Goal: Information Seeking & Learning: Learn about a topic

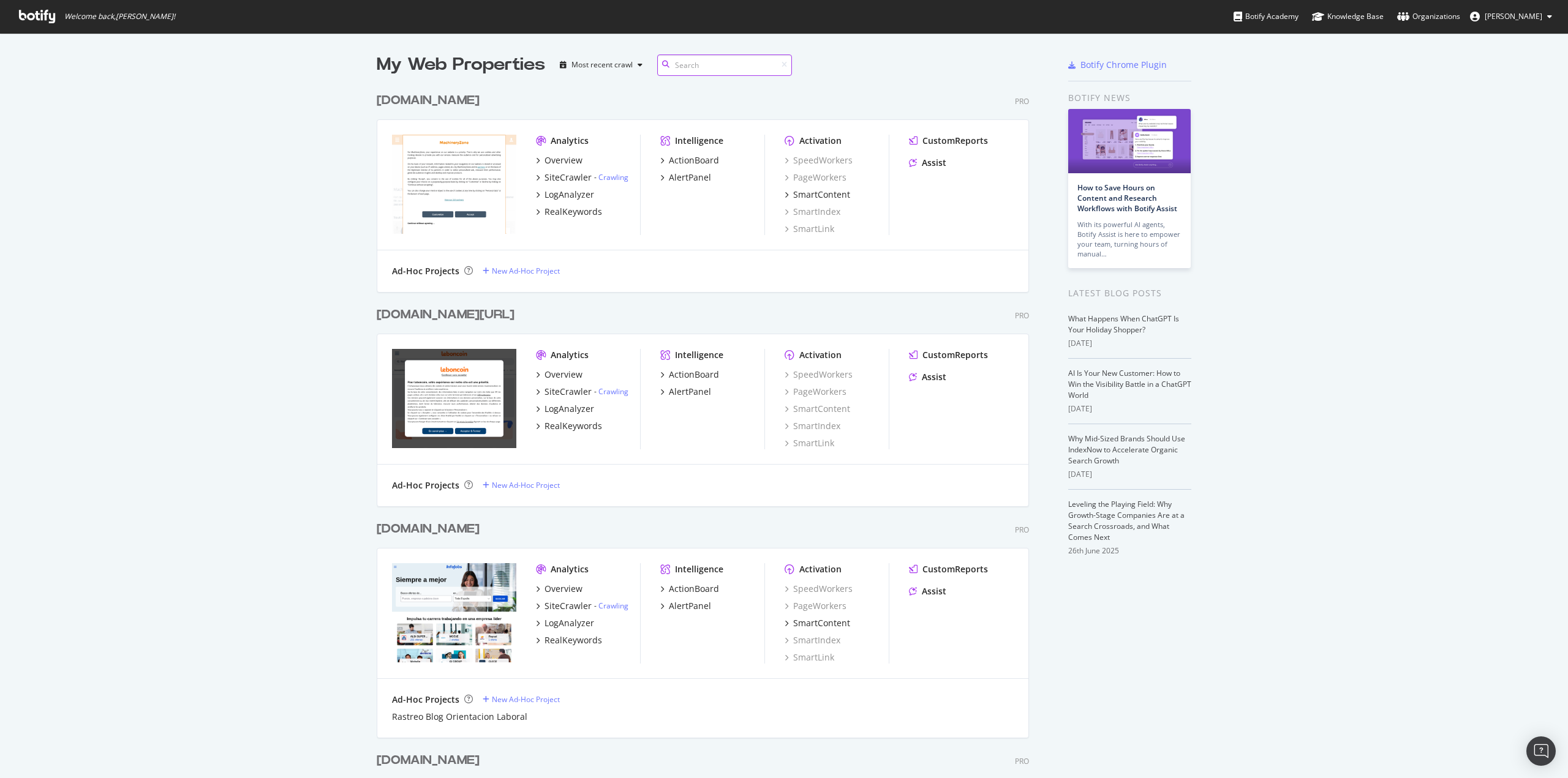
scroll to position [3810, 653]
click at [693, 59] on input at bounding box center [725, 65] width 135 height 21
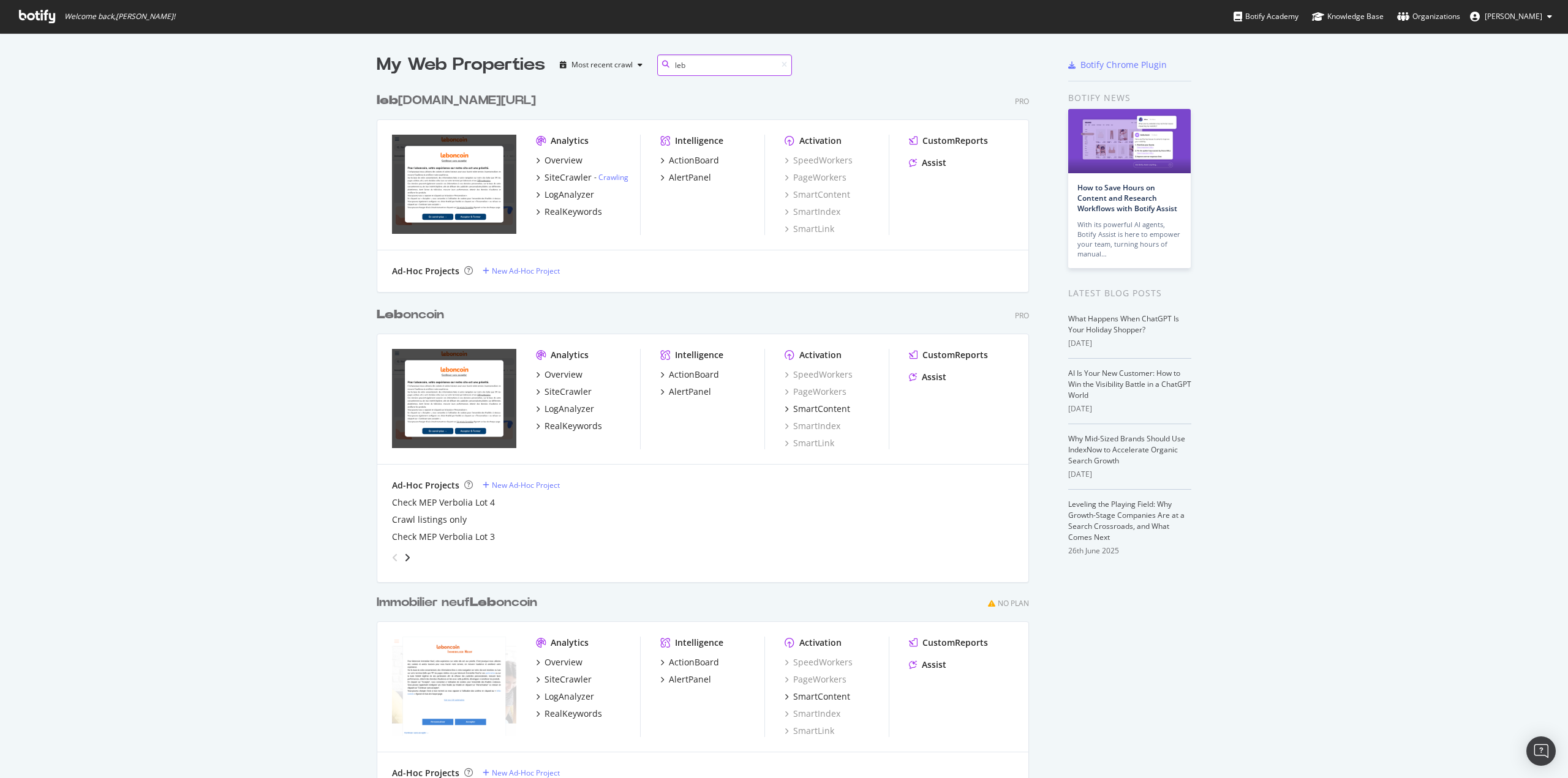
type input "leb"
click at [417, 311] on div "Leb oncoin" at bounding box center [411, 314] width 67 height 18
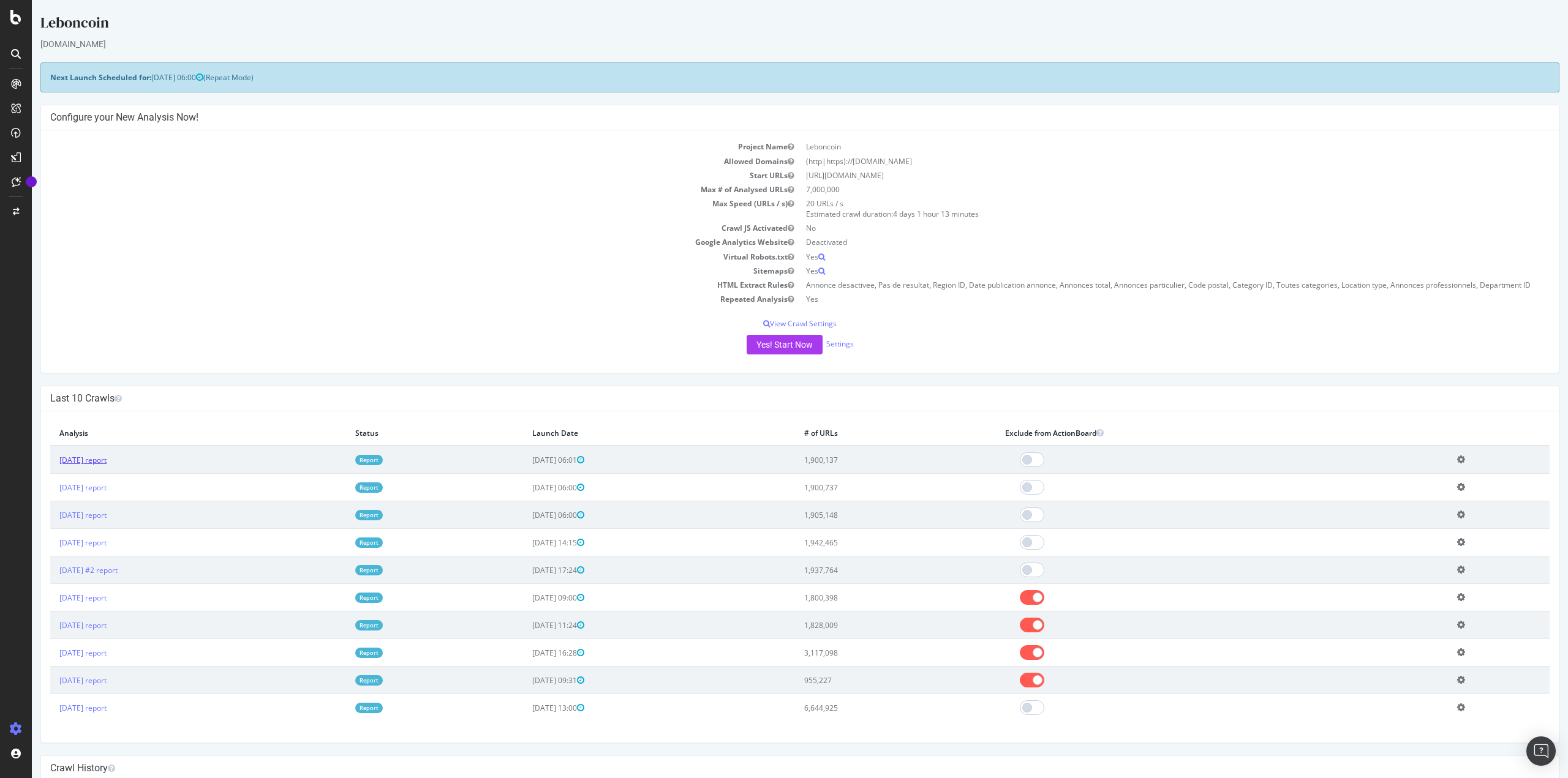
click at [86, 462] on link "[DATE] report" at bounding box center [83, 460] width 47 height 10
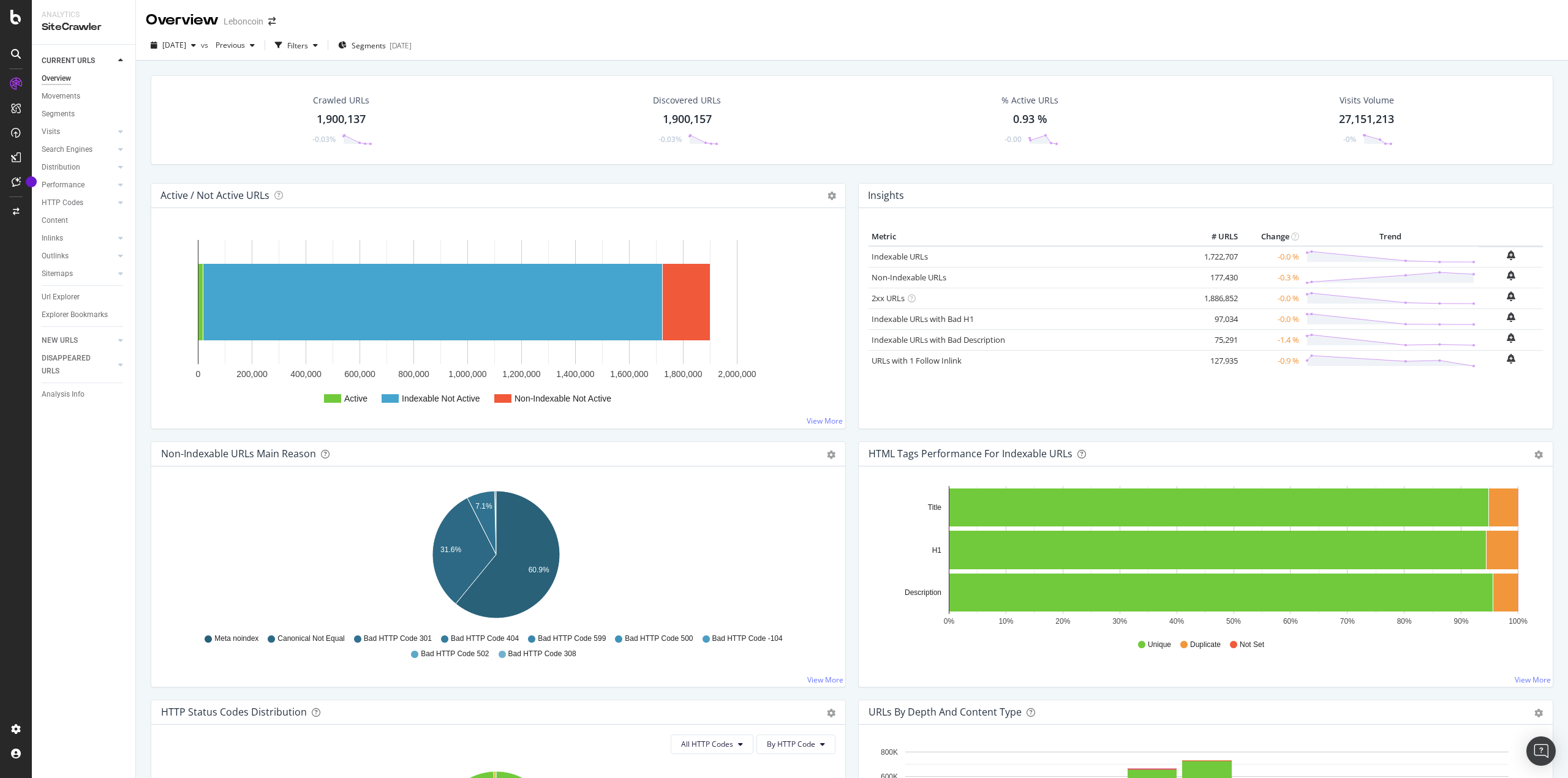
drag, startPoint x: 71, startPoint y: 93, endPoint x: 411, endPoint y: 236, distance: 368.8
click at [71, 93] on div "Movements" at bounding box center [61, 96] width 39 height 13
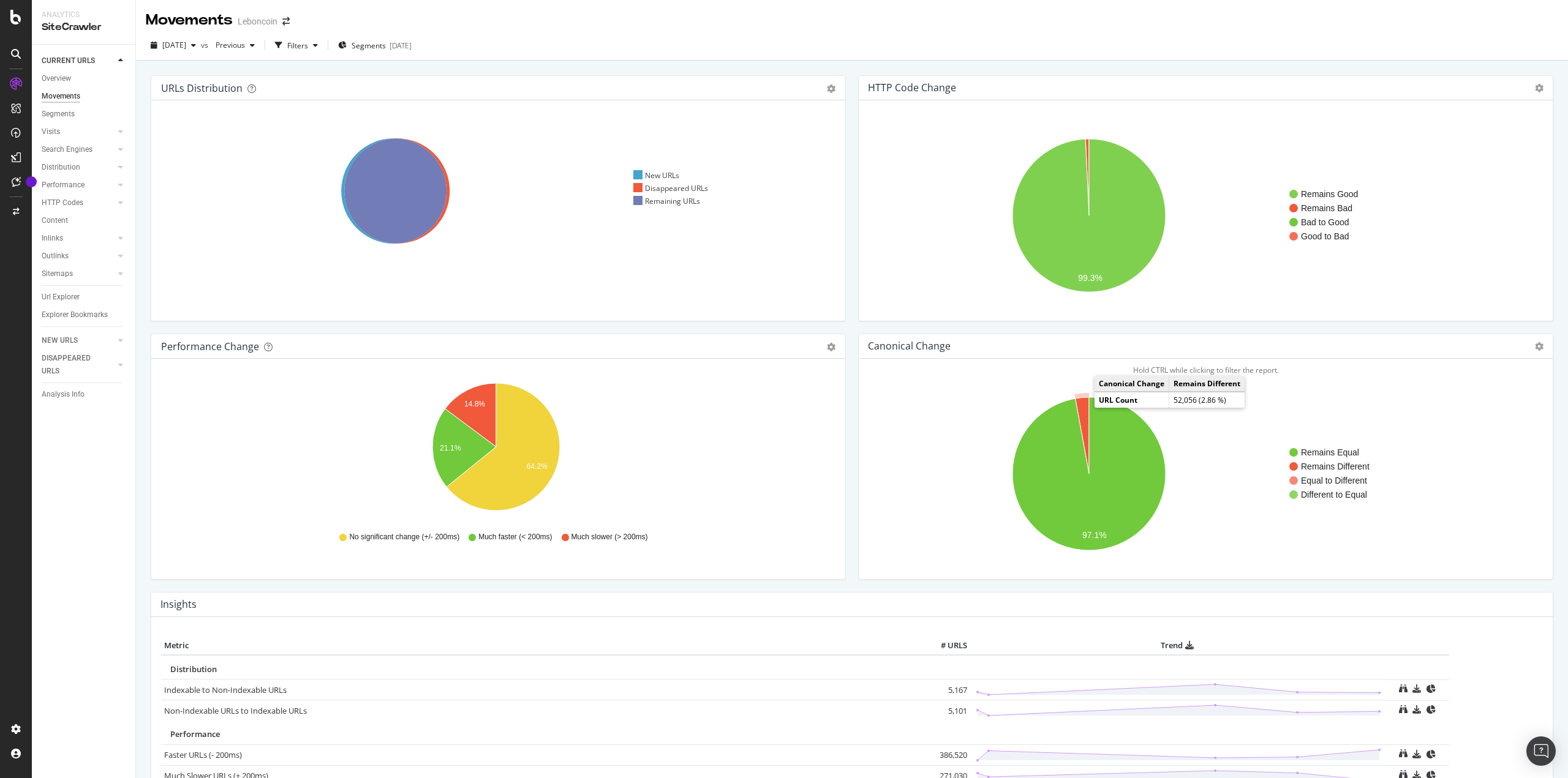
click at [1077, 415] on icon "A chart." at bounding box center [1082, 436] width 13 height 77
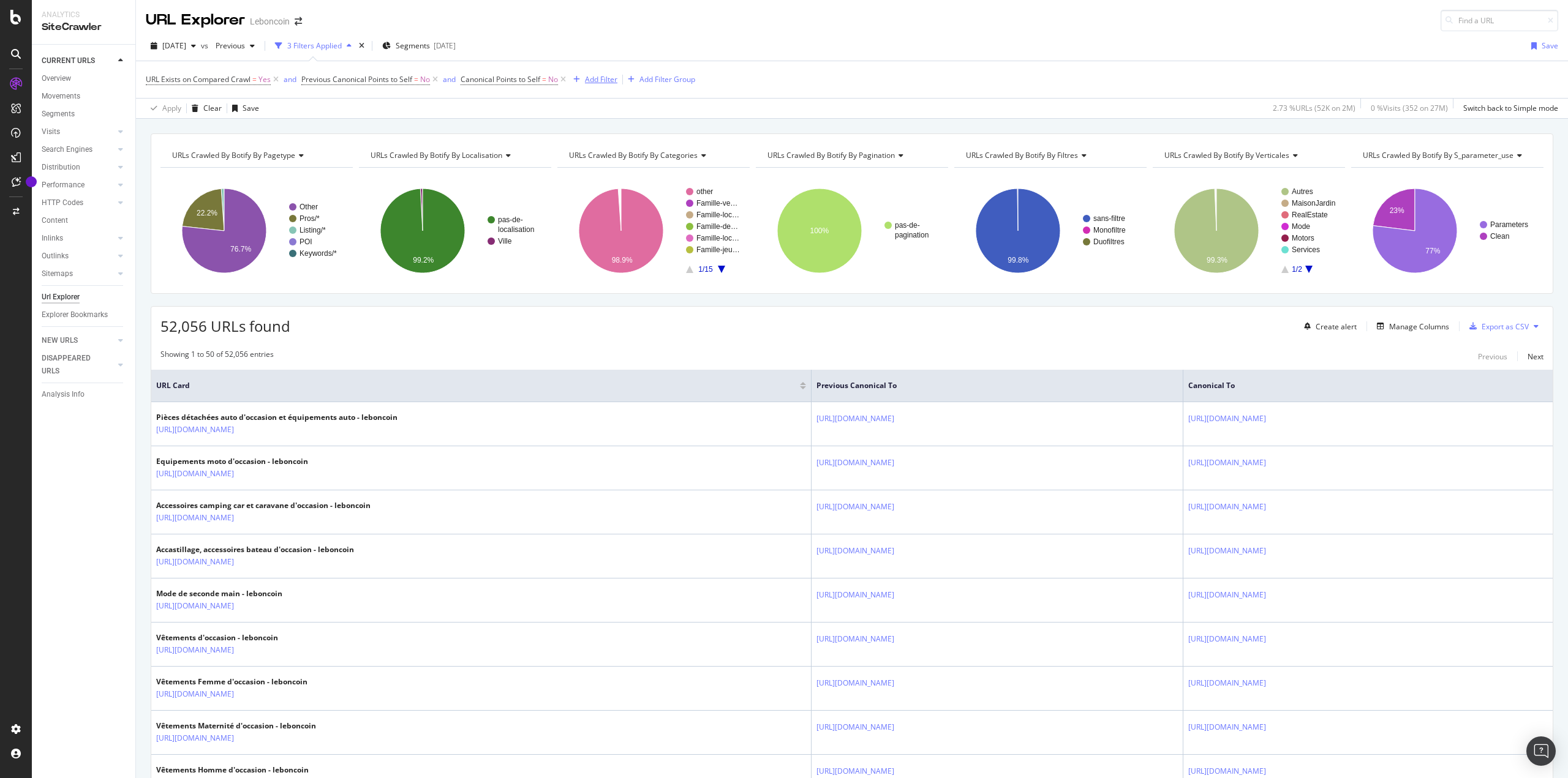
click at [615, 78] on div "Add Filter" at bounding box center [601, 79] width 33 height 10
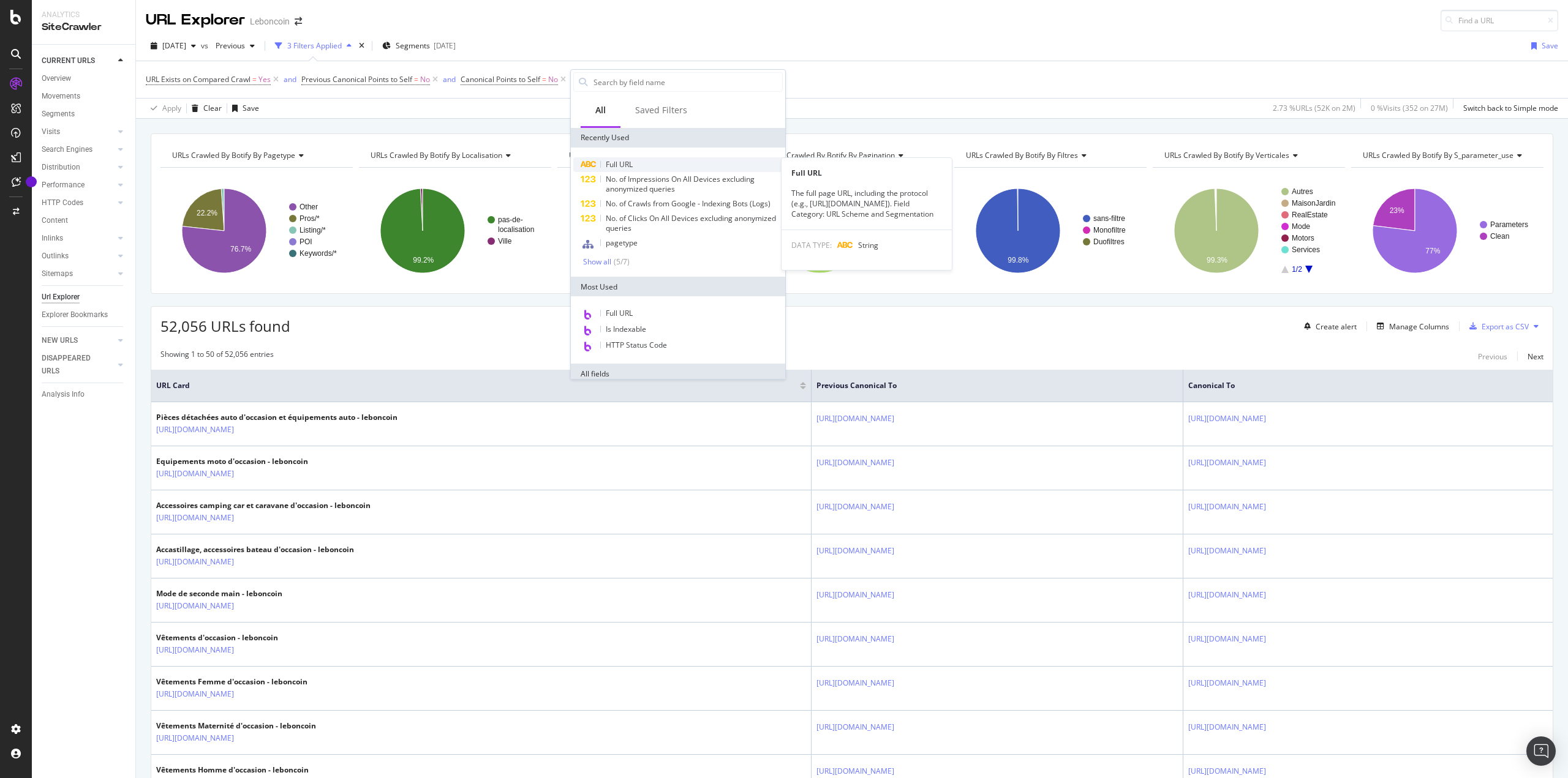
click at [636, 161] on div "Full URL" at bounding box center [678, 164] width 209 height 14
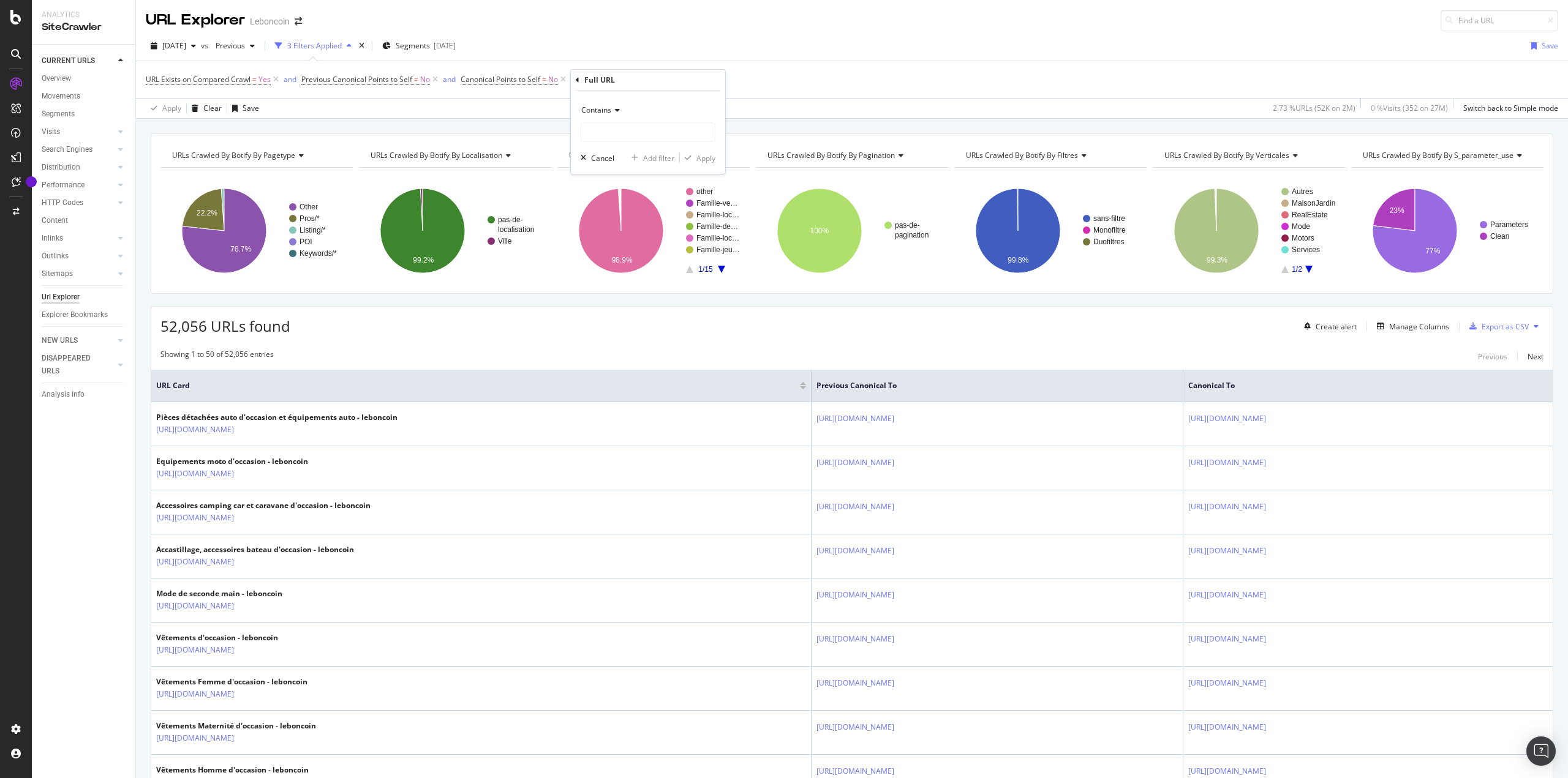
click at [608, 110] on span "Contains" at bounding box center [597, 110] width 30 height 10
click at [633, 245] on span "Doesn't contain" at bounding box center [613, 247] width 53 height 10
click at [608, 132] on input "text" at bounding box center [648, 131] width 133 height 19
type input "shippable"
click at [705, 160] on div "Apply" at bounding box center [706, 158] width 19 height 10
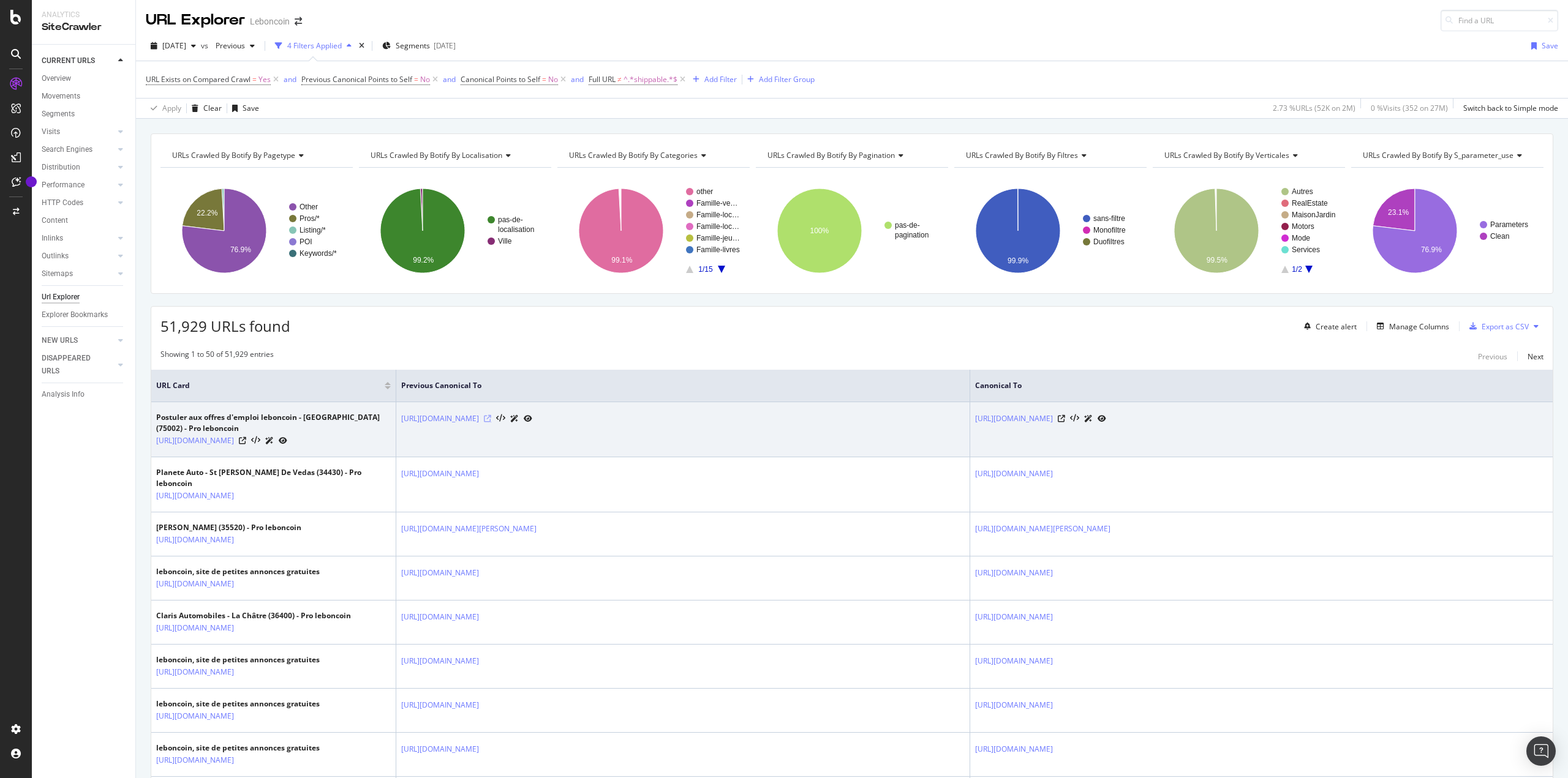
click at [491, 418] on icon at bounding box center [487, 419] width 8 height 8
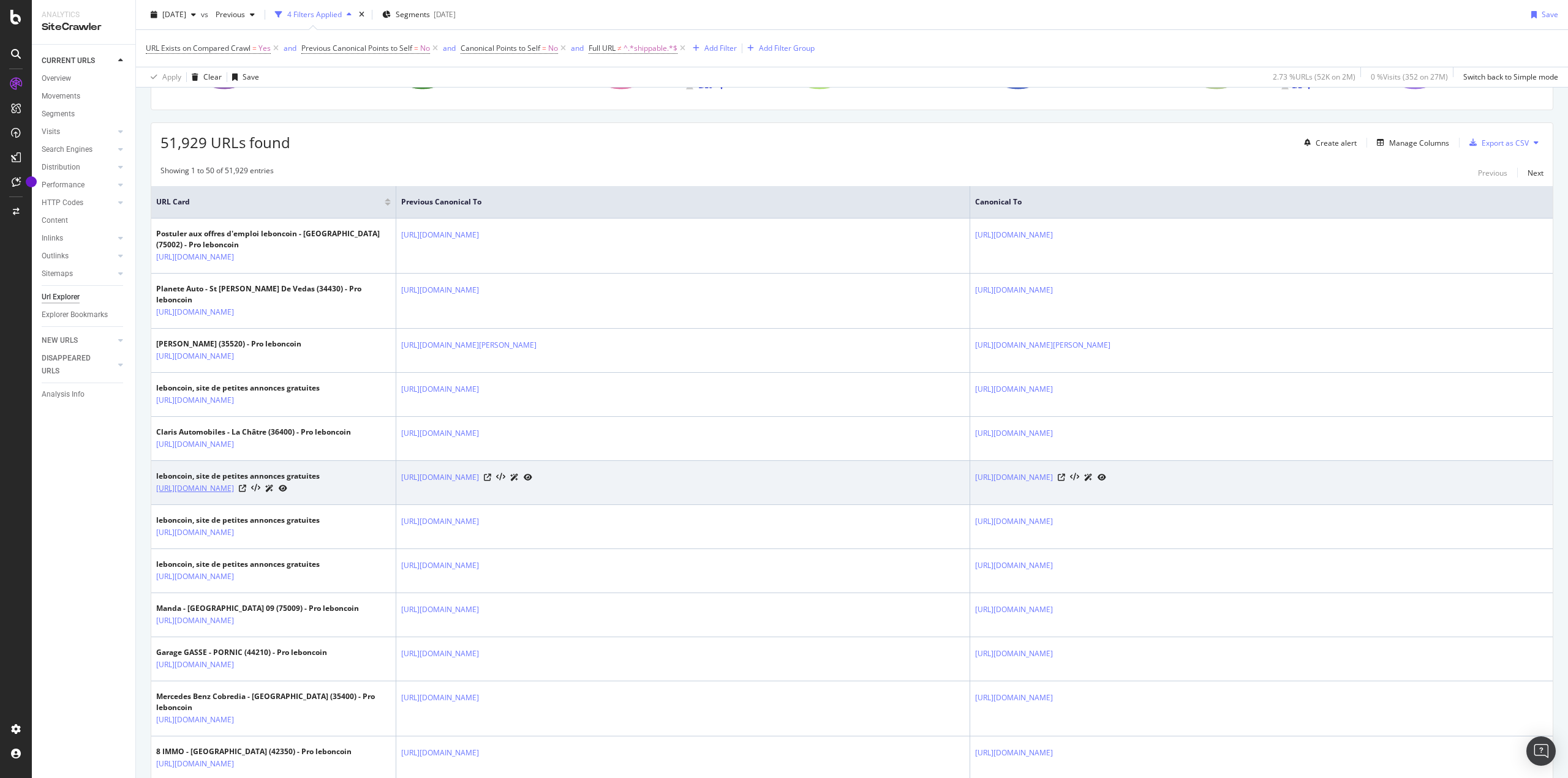
scroll to position [490, 0]
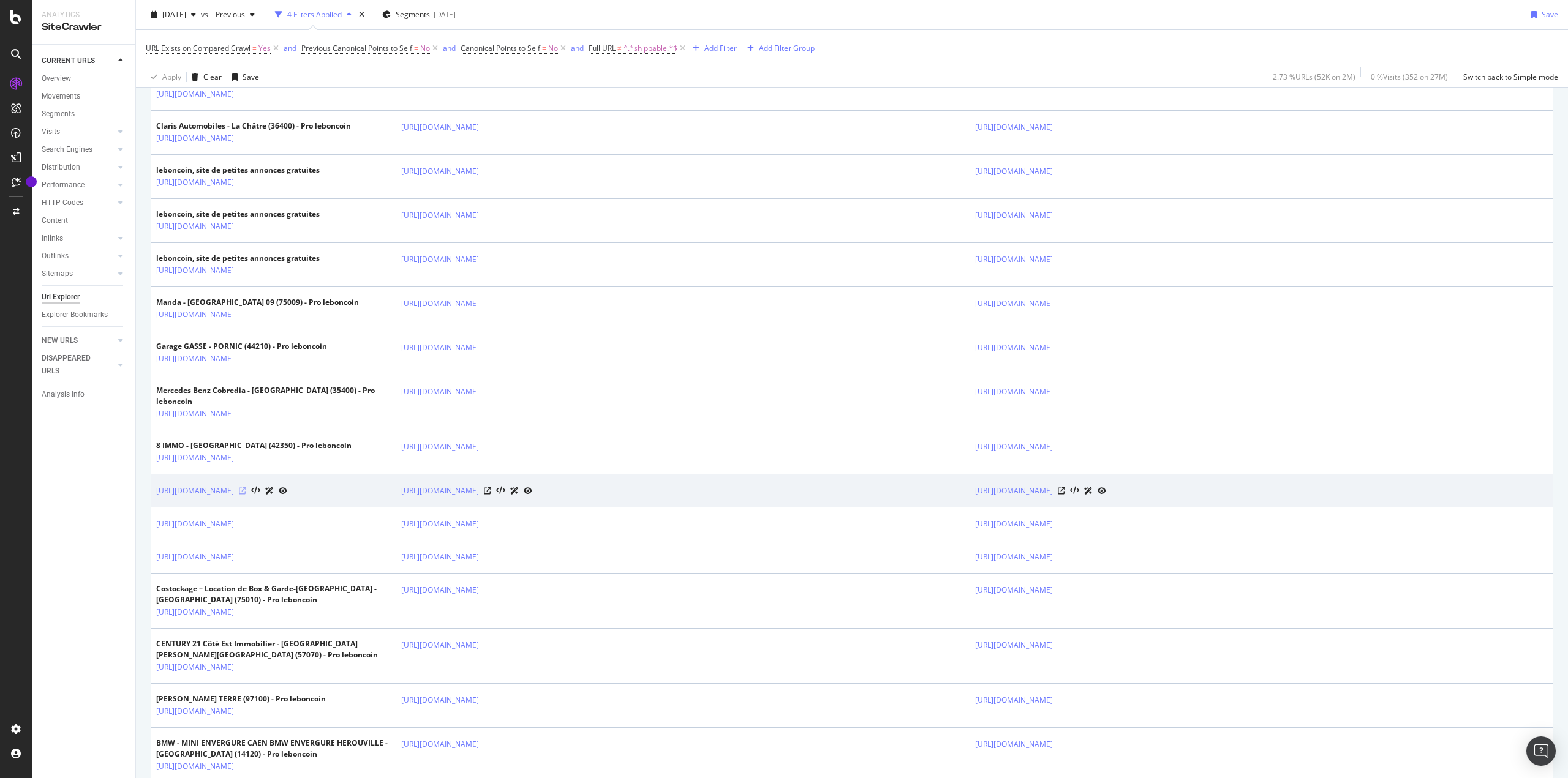
click at [246, 495] on icon at bounding box center [242, 491] width 8 height 8
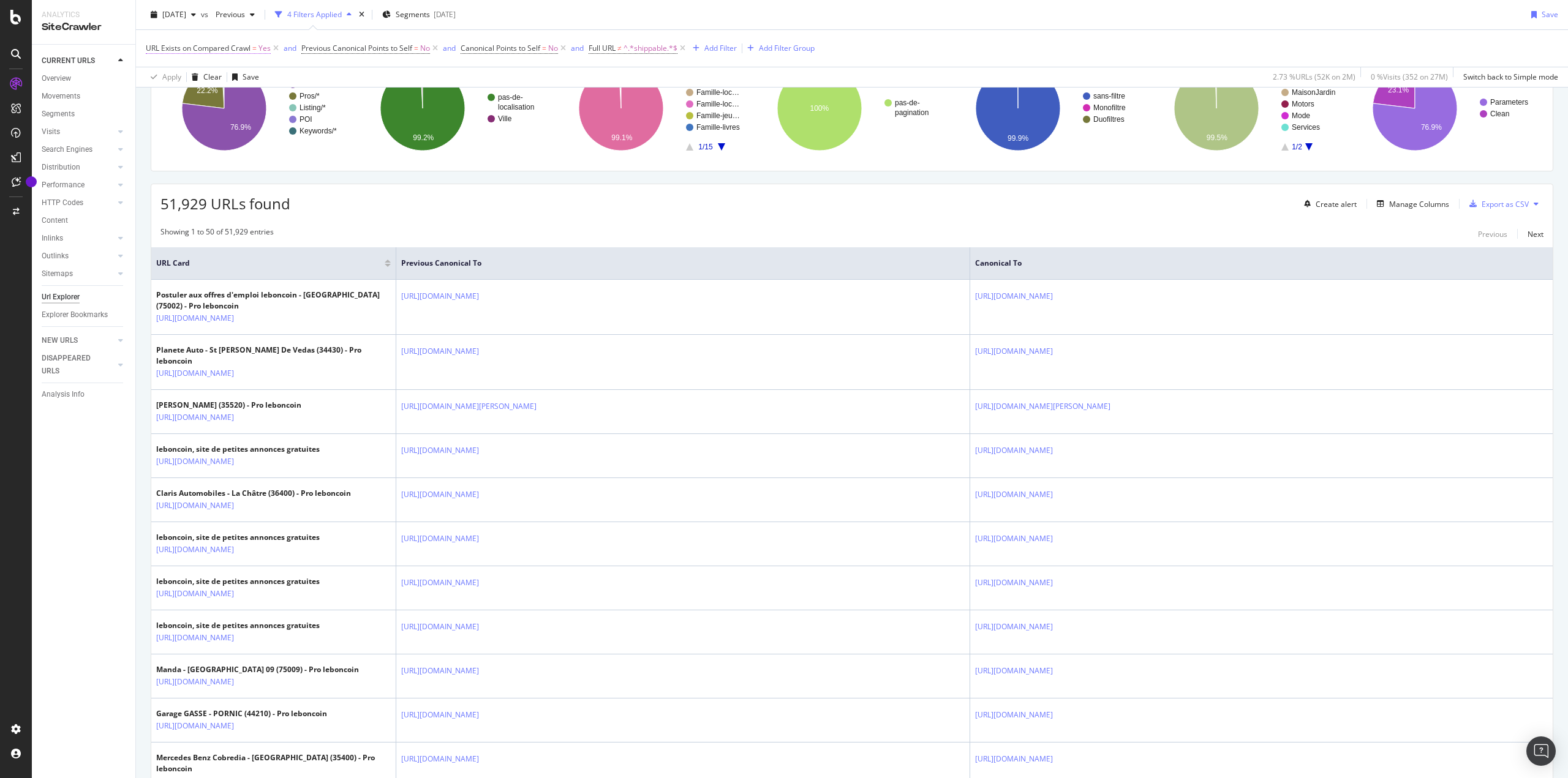
scroll to position [62, 0]
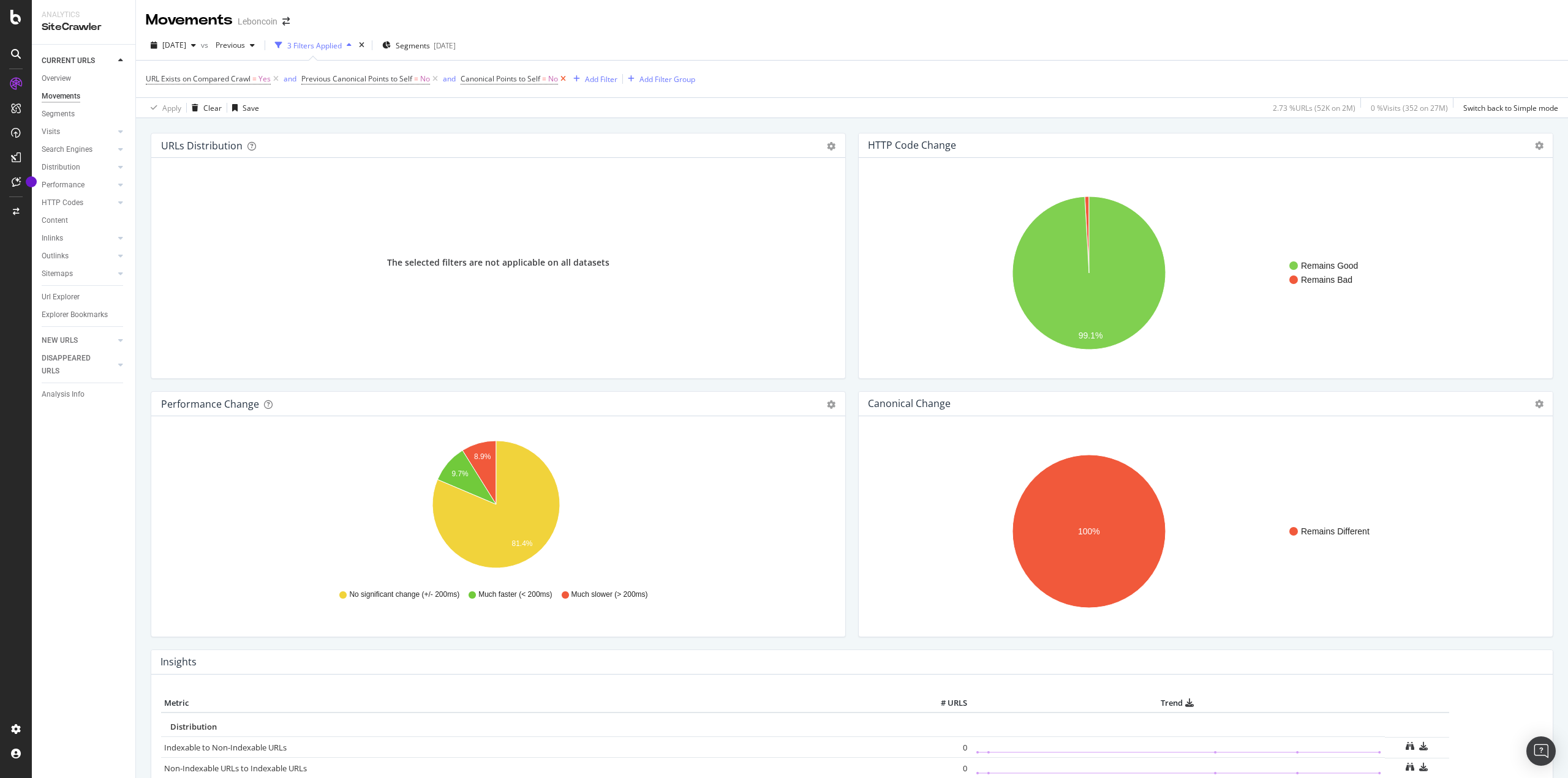
click at [564, 79] on icon at bounding box center [563, 78] width 10 height 13
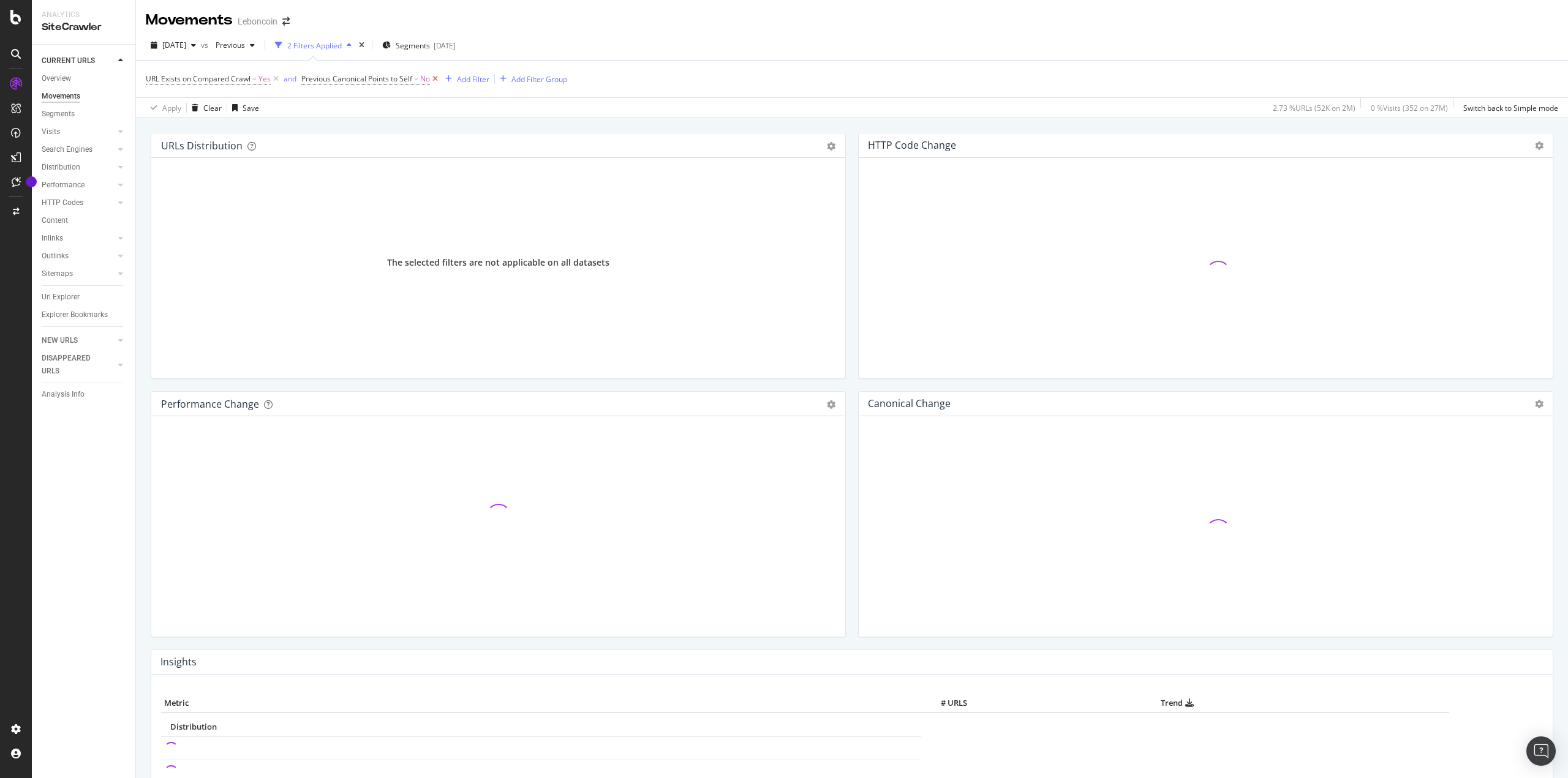
click at [437, 78] on icon at bounding box center [435, 78] width 10 height 13
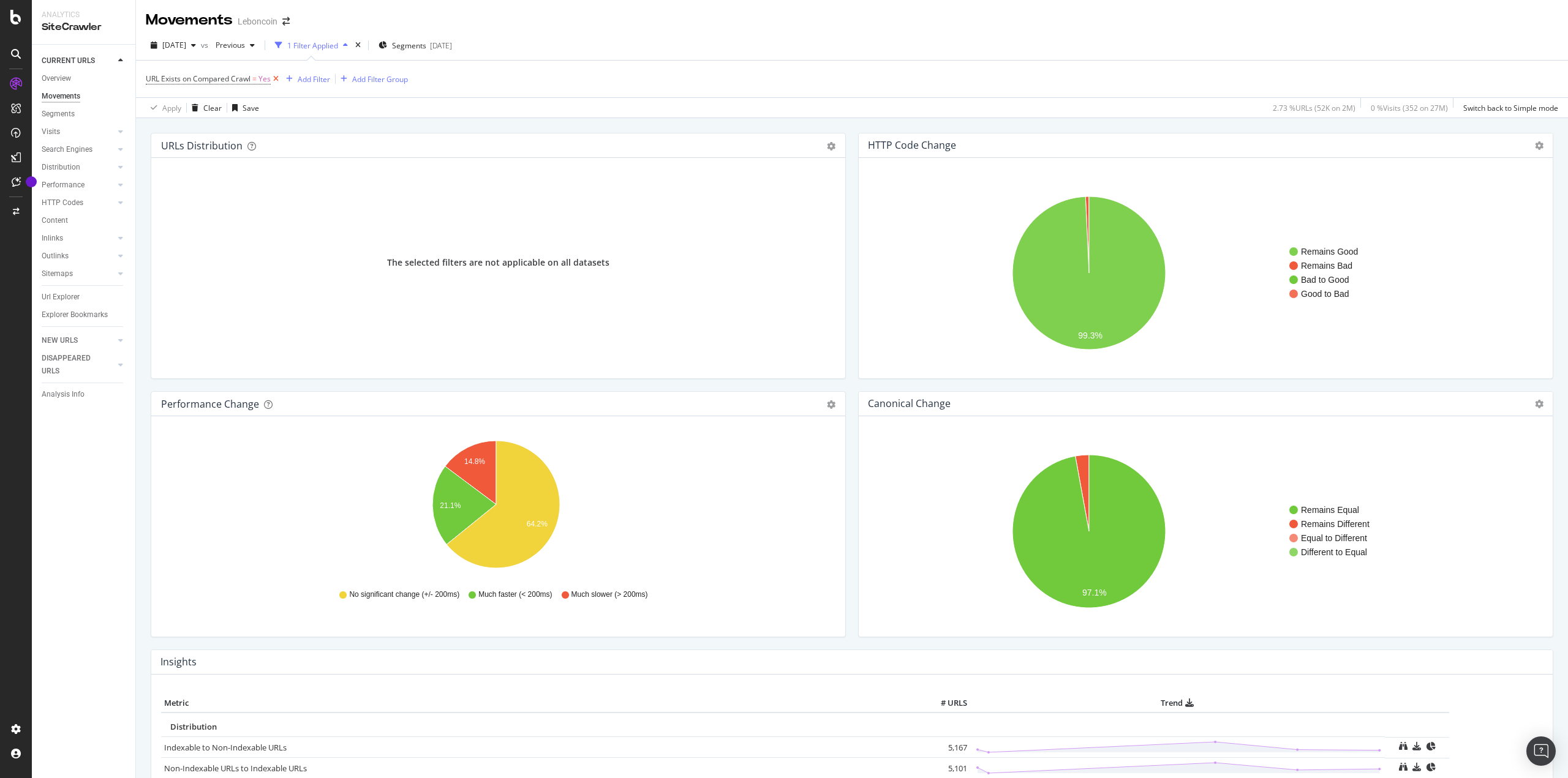
click at [277, 78] on icon at bounding box center [276, 78] width 10 height 13
